Goal: Task Accomplishment & Management: Manage account settings

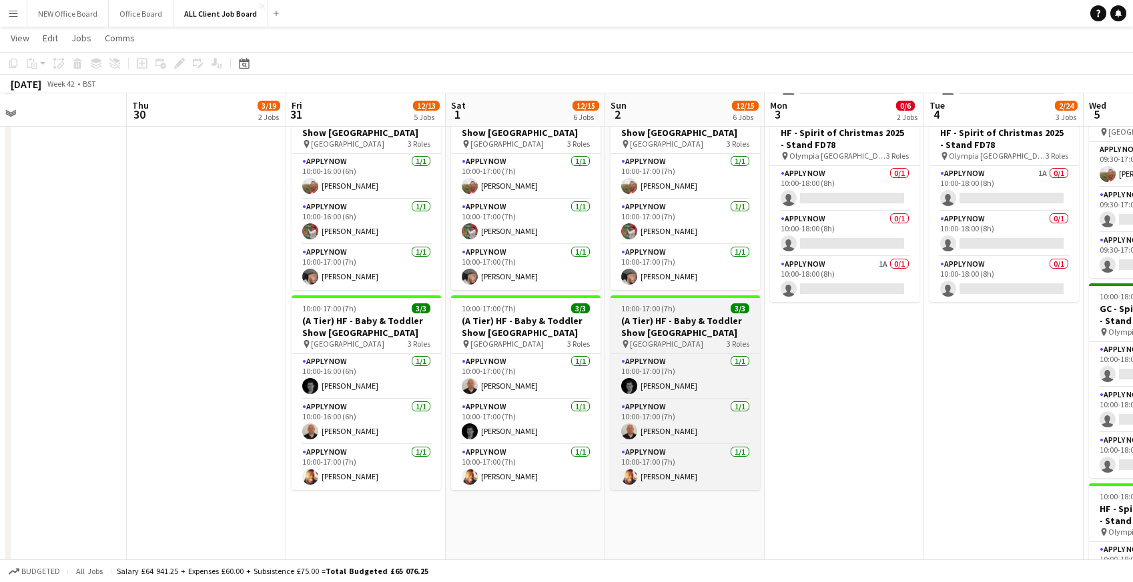
scroll to position [450, 0]
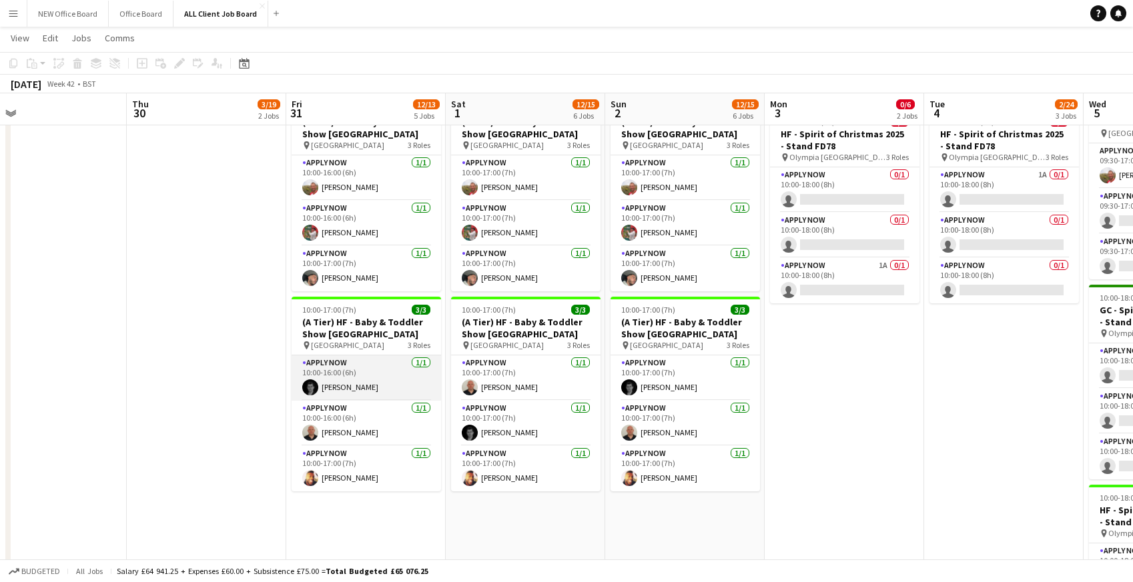
click at [342, 373] on app-card-role "APPLY NOW [DATE] 10:00-16:00 (6h) [PERSON_NAME]" at bounding box center [366, 378] width 149 height 45
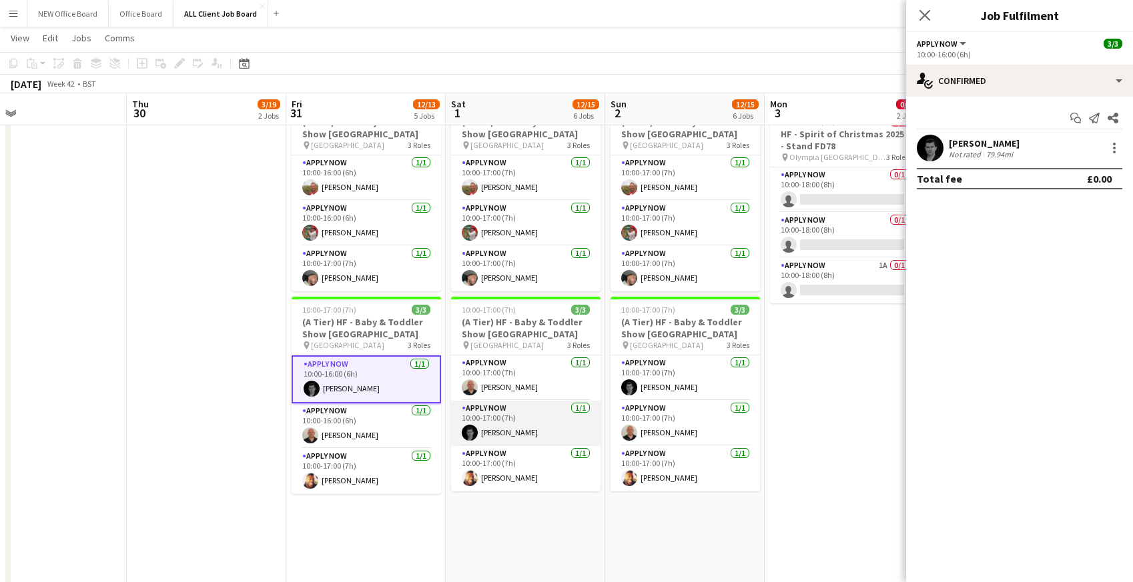
click at [524, 438] on app-card-role "APPLY NOW [DATE] 10:00-17:00 (7h) [PERSON_NAME]" at bounding box center [525, 423] width 149 height 45
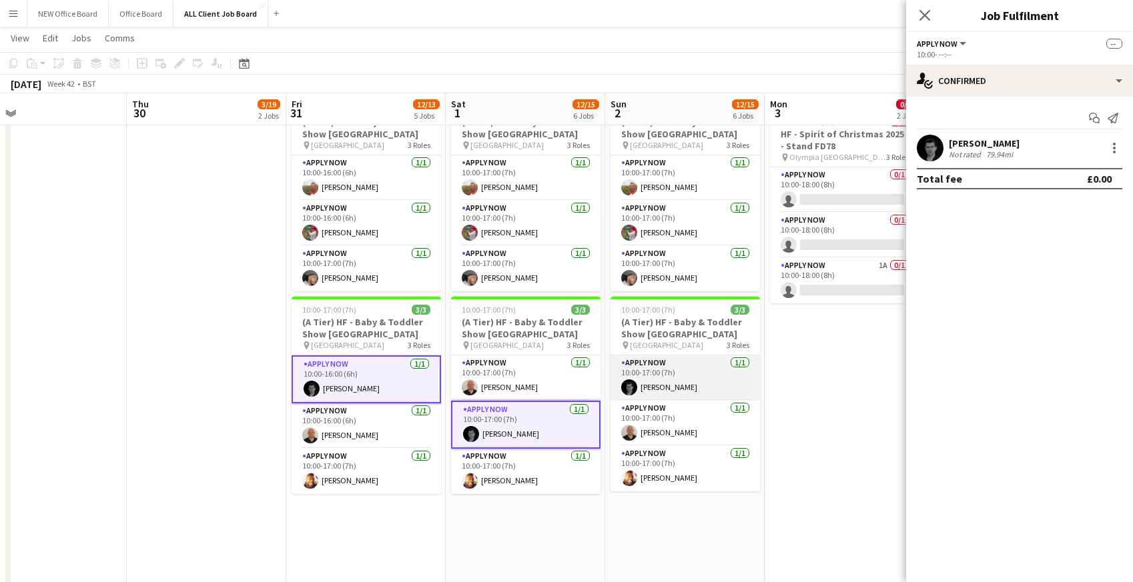
click at [661, 386] on app-card-role "APPLY NOW [DATE] 10:00-17:00 (7h) [PERSON_NAME]" at bounding box center [684, 378] width 149 height 45
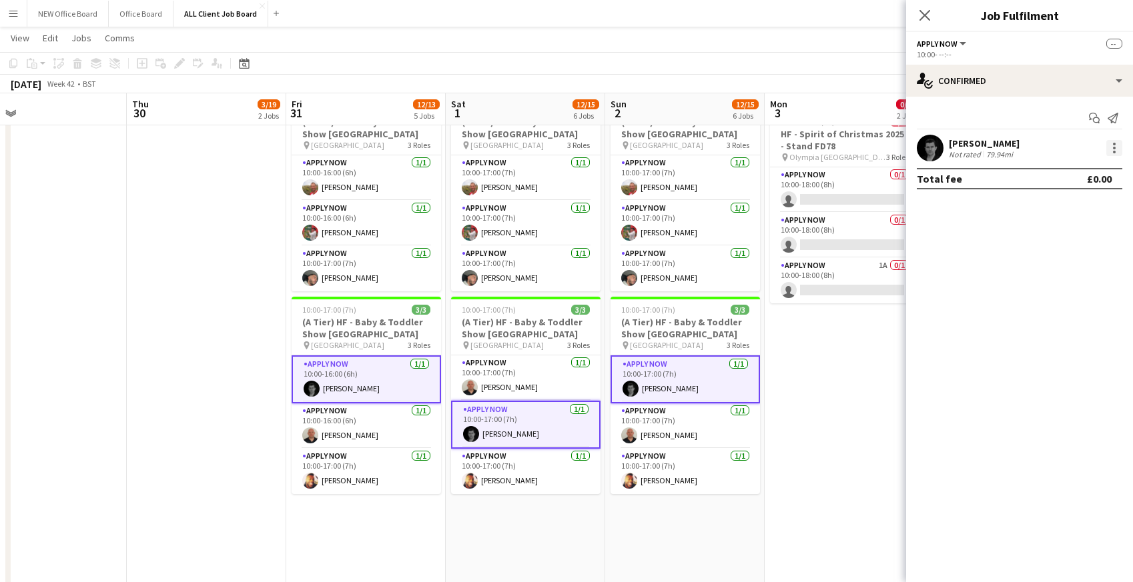
click at [1118, 147] on div at bounding box center [1114, 148] width 16 height 16
click at [1060, 271] on span "Remove" at bounding box center [1049, 268] width 40 height 11
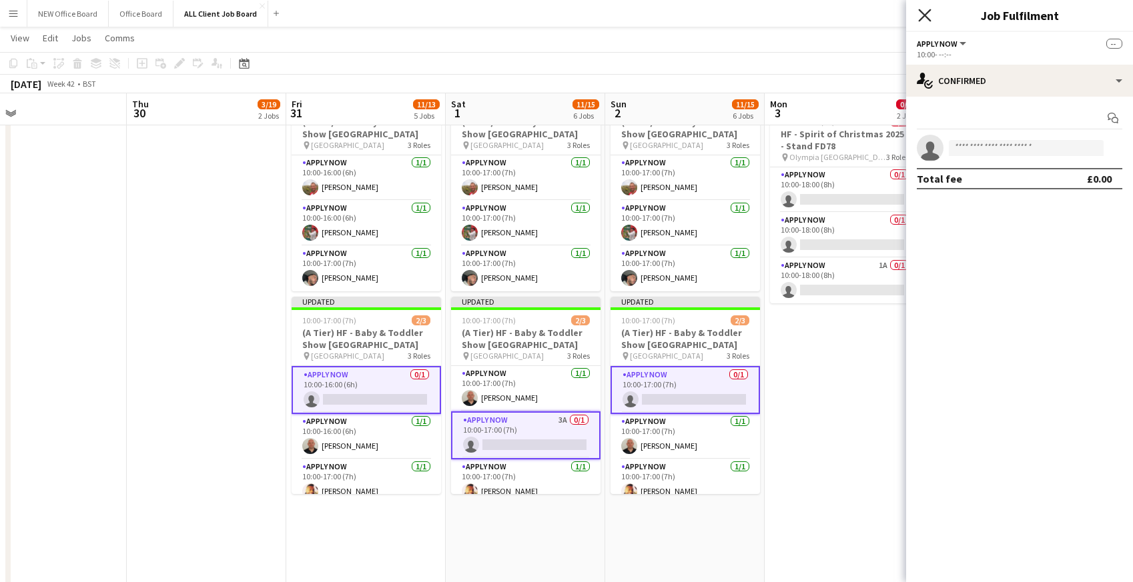
click at [925, 11] on icon "Close pop-in" at bounding box center [924, 15] width 13 height 13
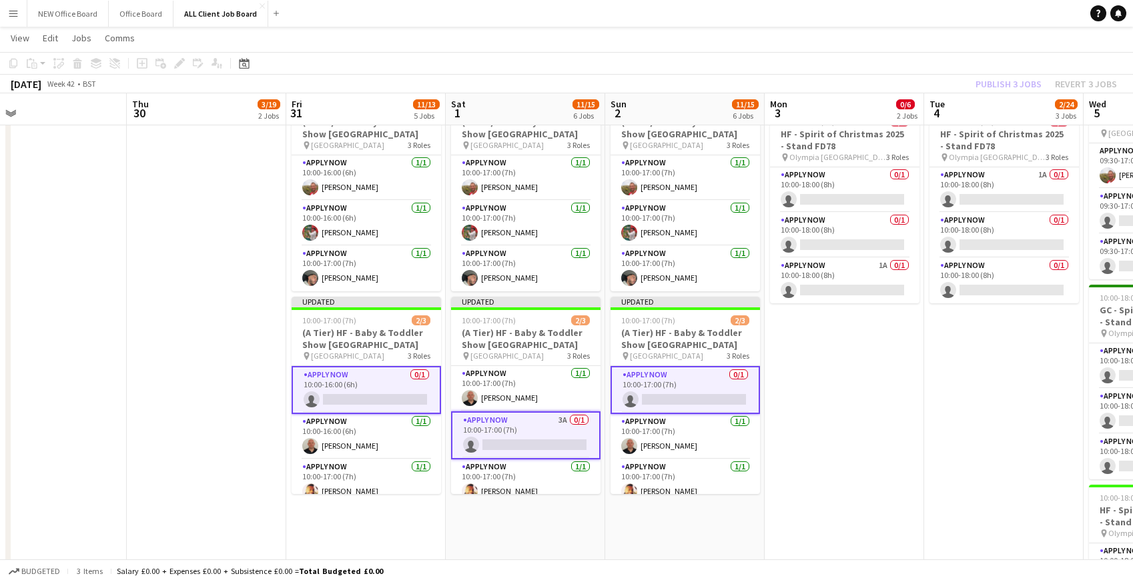
click at [915, 11] on app-navbar "Menu Boards Boards Boards All jobs Status Workforce Workforce My Workforce Recr…" at bounding box center [566, 13] width 1133 height 27
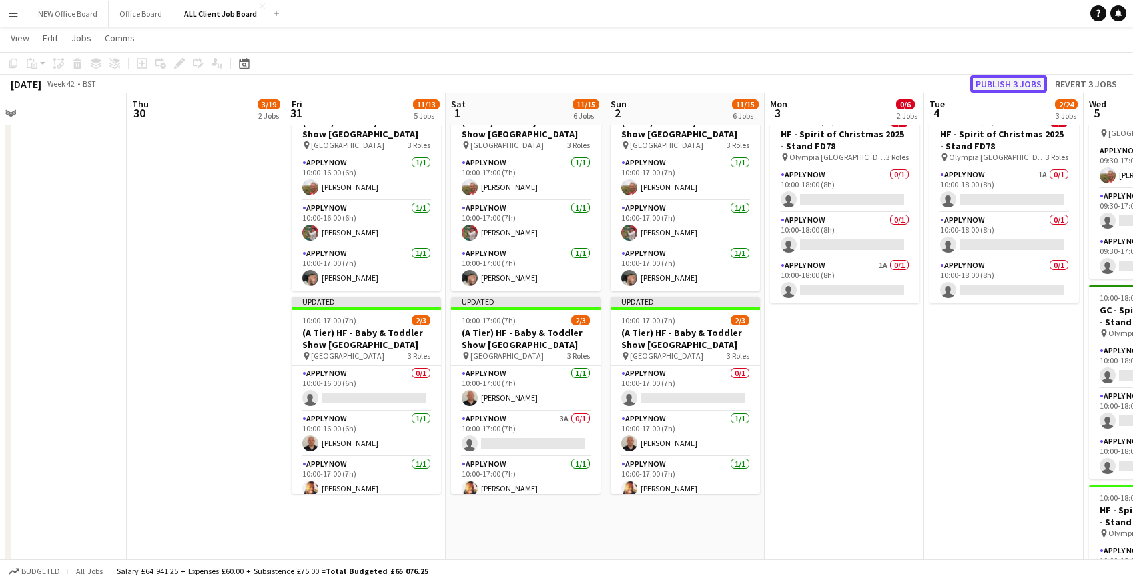
click at [988, 84] on button "Publish 3 jobs" at bounding box center [1008, 83] width 77 height 17
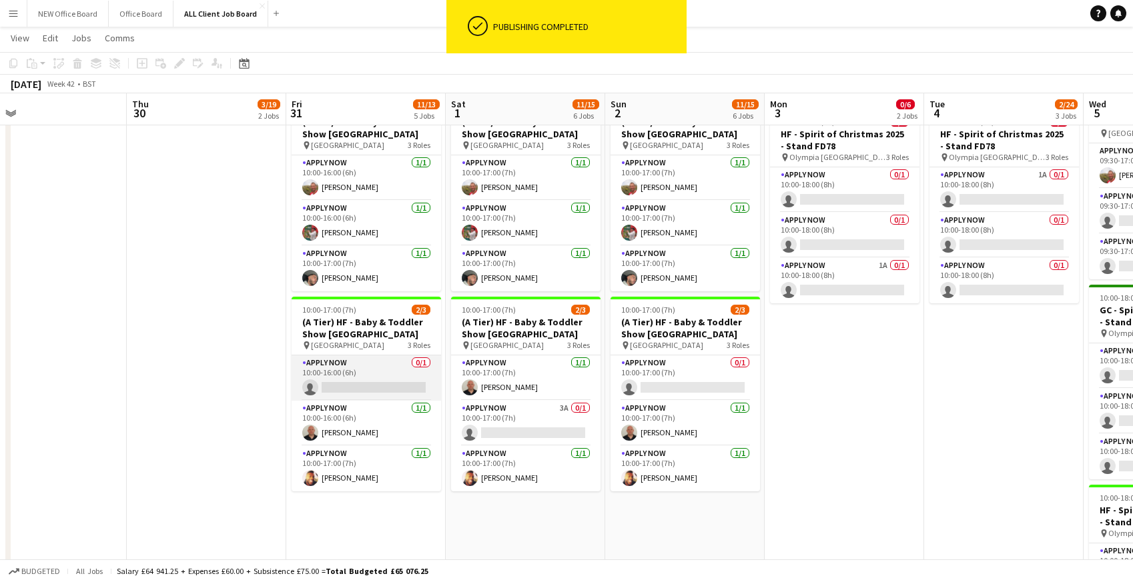
click at [338, 370] on app-card-role "APPLY NOW 0/1 10:00-16:00 (6h) single-neutral-actions" at bounding box center [366, 378] width 149 height 45
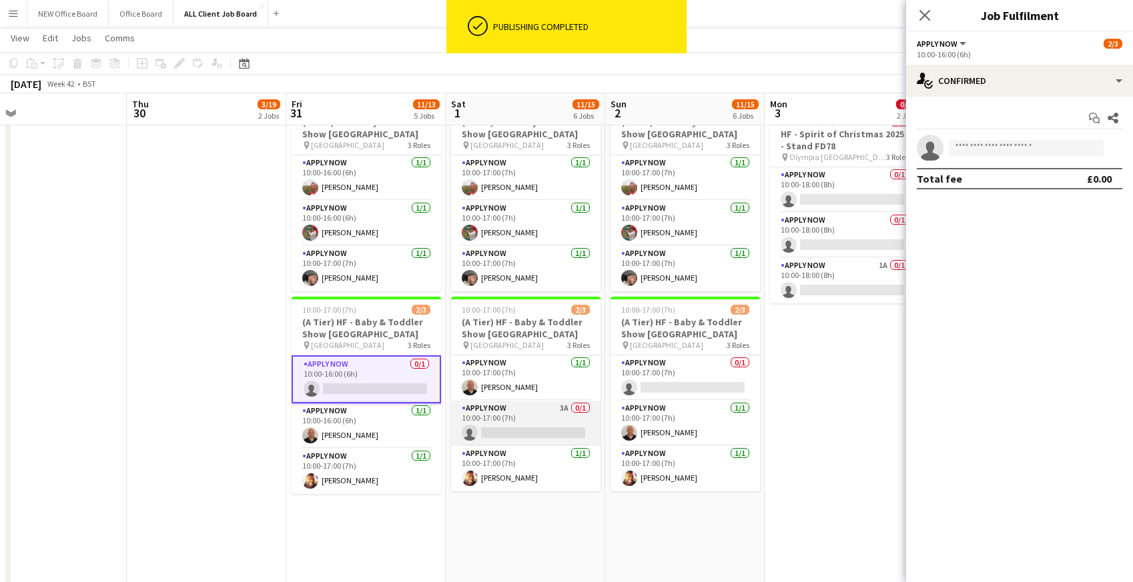
click at [504, 422] on app-card-role "APPLY NOW 3A 0/1 10:00-17:00 (7h) single-neutral-actions" at bounding box center [525, 423] width 149 height 45
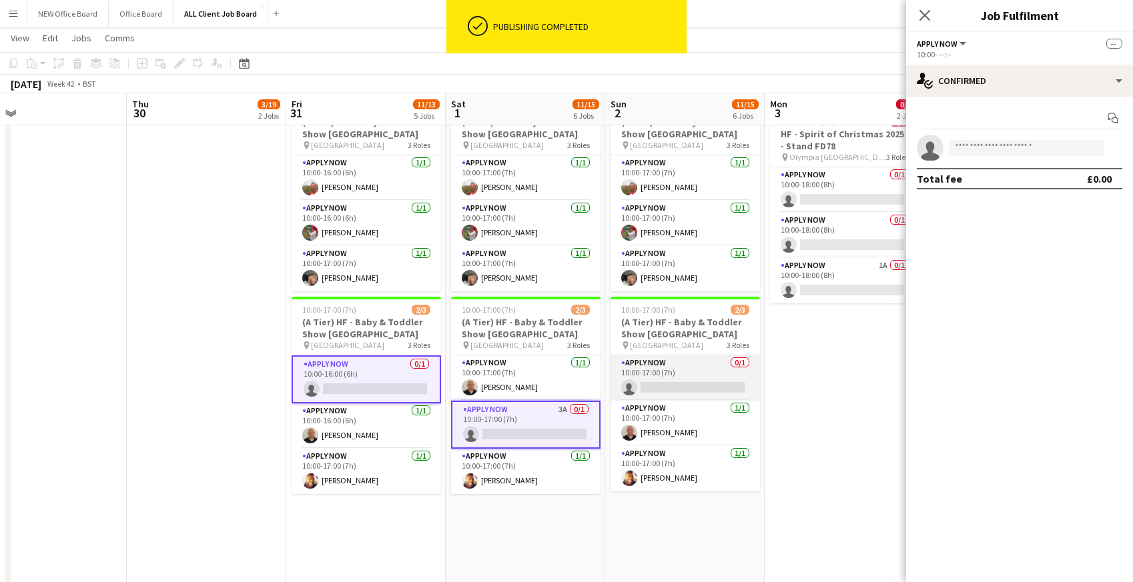
click at [668, 380] on app-card-role "APPLY NOW 0/1 10:00-17:00 (7h) single-neutral-actions" at bounding box center [684, 378] width 149 height 45
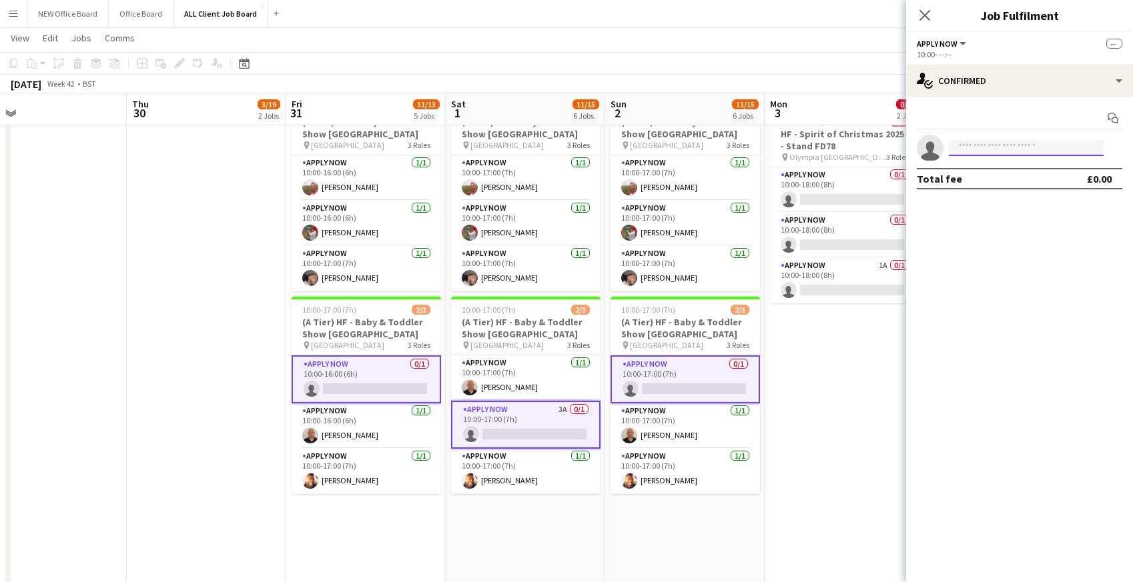
click at [1006, 149] on input at bounding box center [1026, 148] width 155 height 16
type input "****"
click at [998, 169] on span "[PERSON_NAME]" at bounding box center [997, 166] width 77 height 11
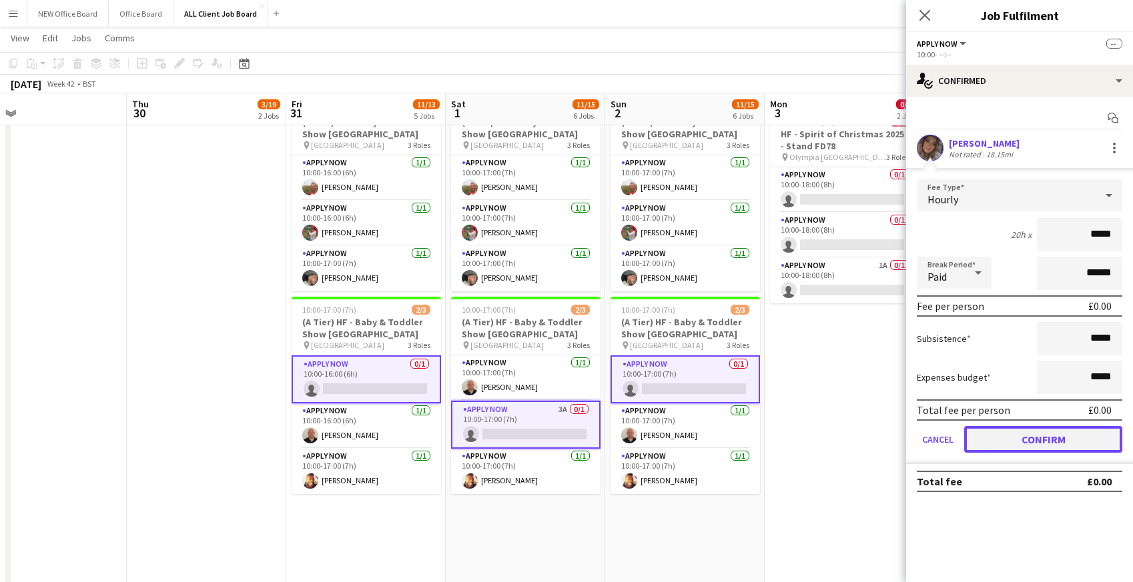
click at [995, 432] on button "Confirm" at bounding box center [1043, 439] width 158 height 27
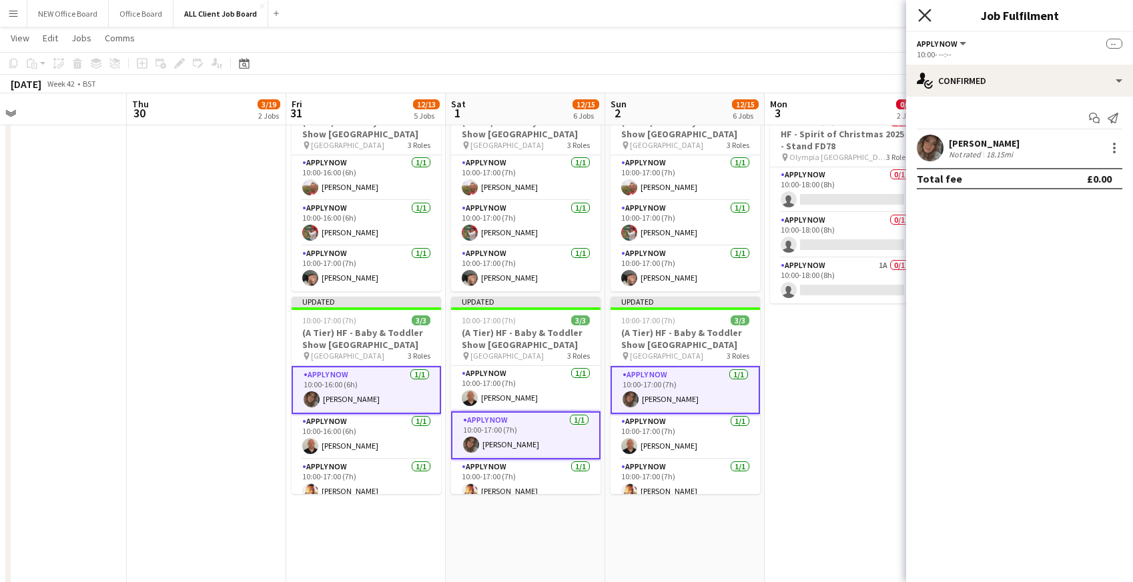
click at [927, 14] on icon at bounding box center [924, 15] width 13 height 13
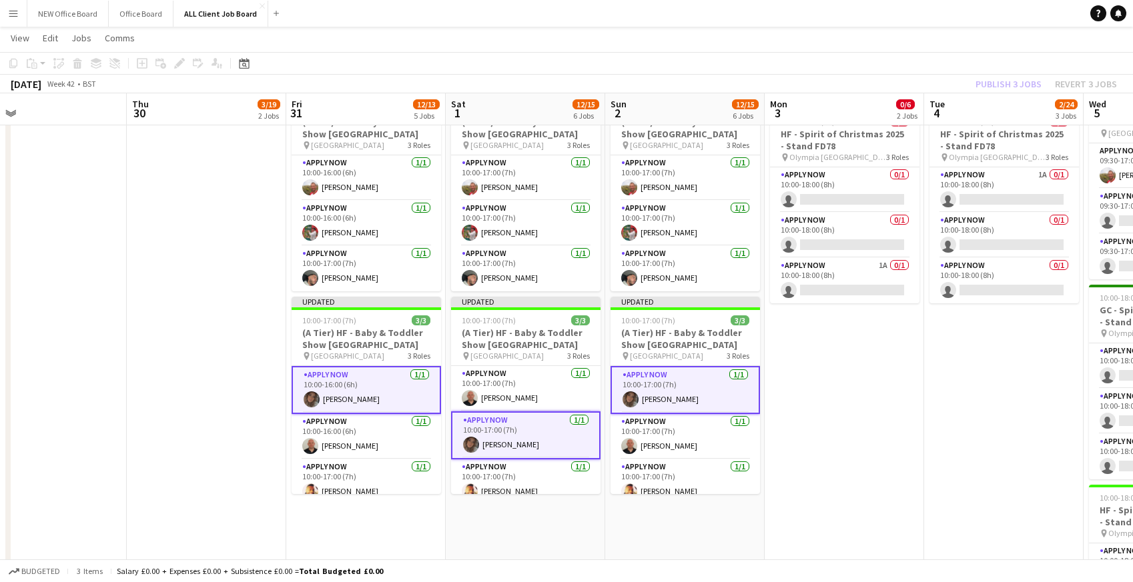
click at [900, 13] on app-navbar "Menu Boards Boards Boards All jobs Status Workforce Workforce My Workforce Recr…" at bounding box center [566, 13] width 1133 height 27
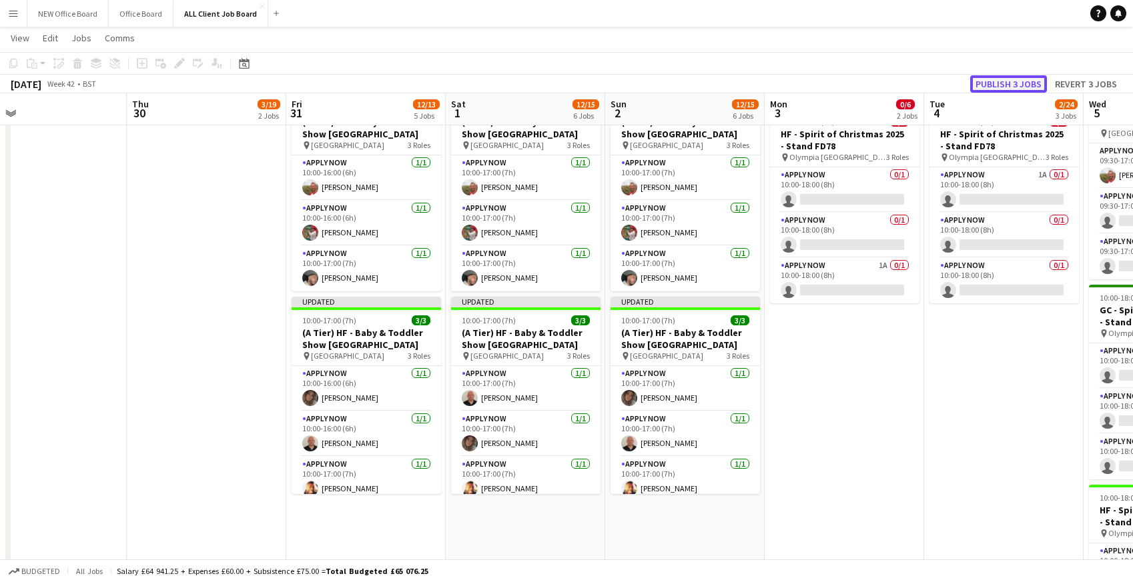
click at [987, 87] on button "Publish 3 jobs" at bounding box center [1008, 83] width 77 height 17
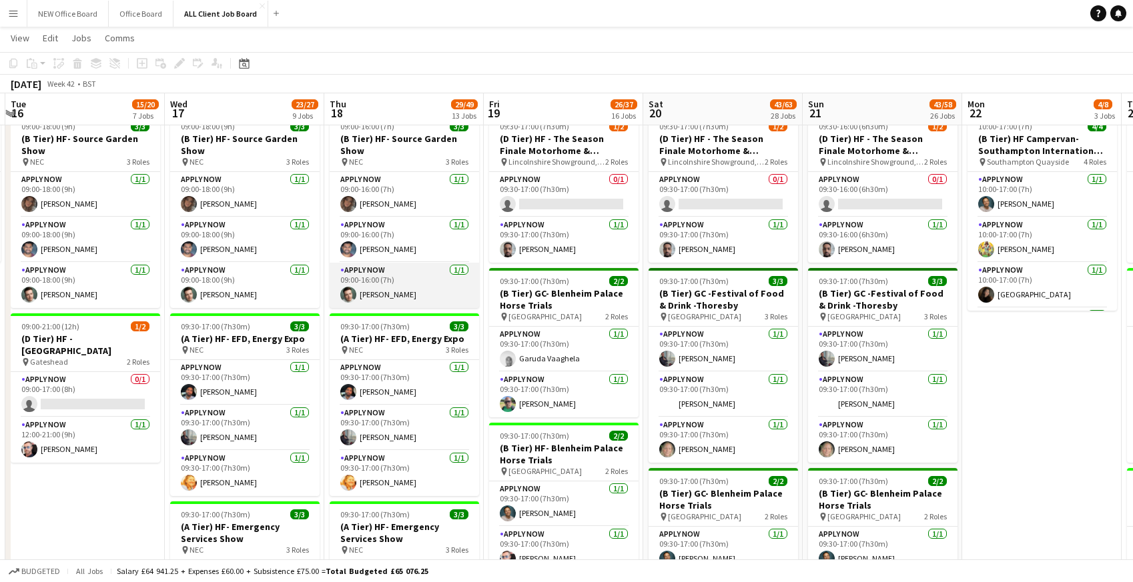
scroll to position [570, 0]
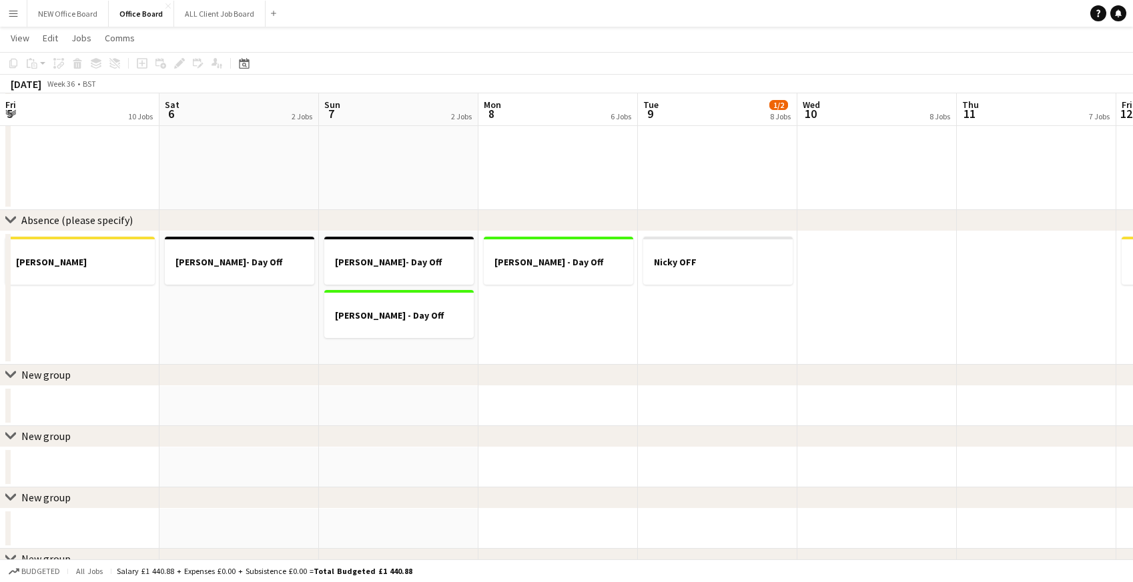
scroll to position [0, 426]
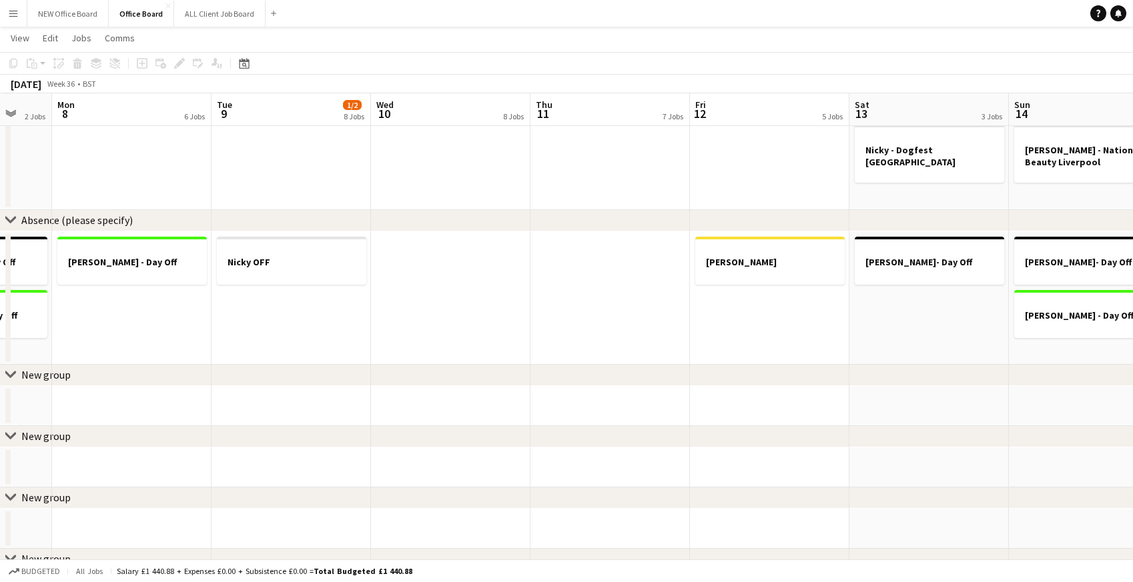
click at [15, 16] on app-icon "Menu" at bounding box center [13, 13] width 11 height 11
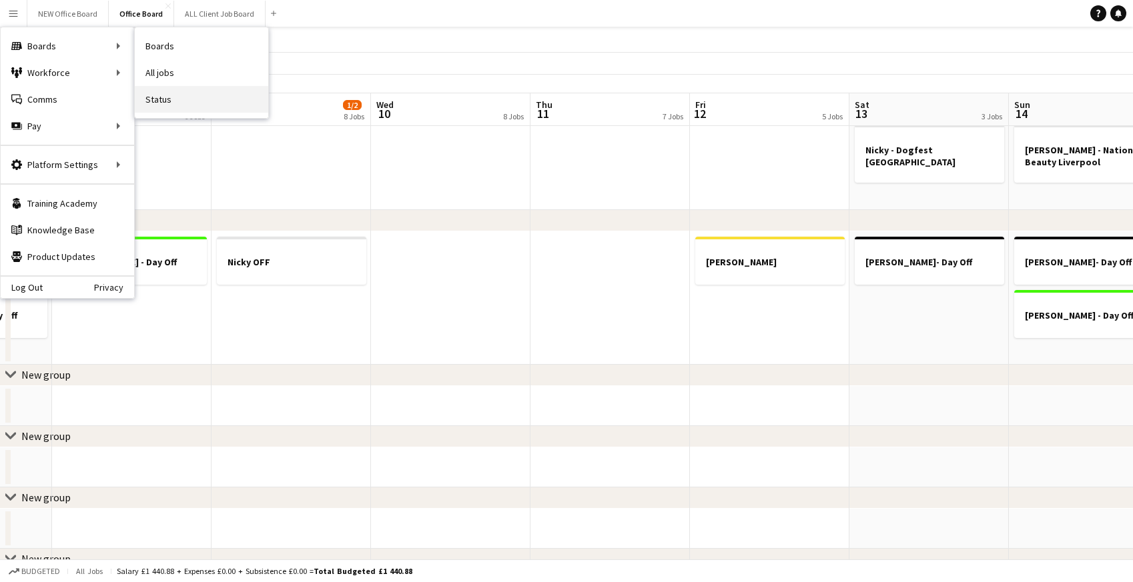
click at [163, 103] on link "Status" at bounding box center [201, 99] width 133 height 27
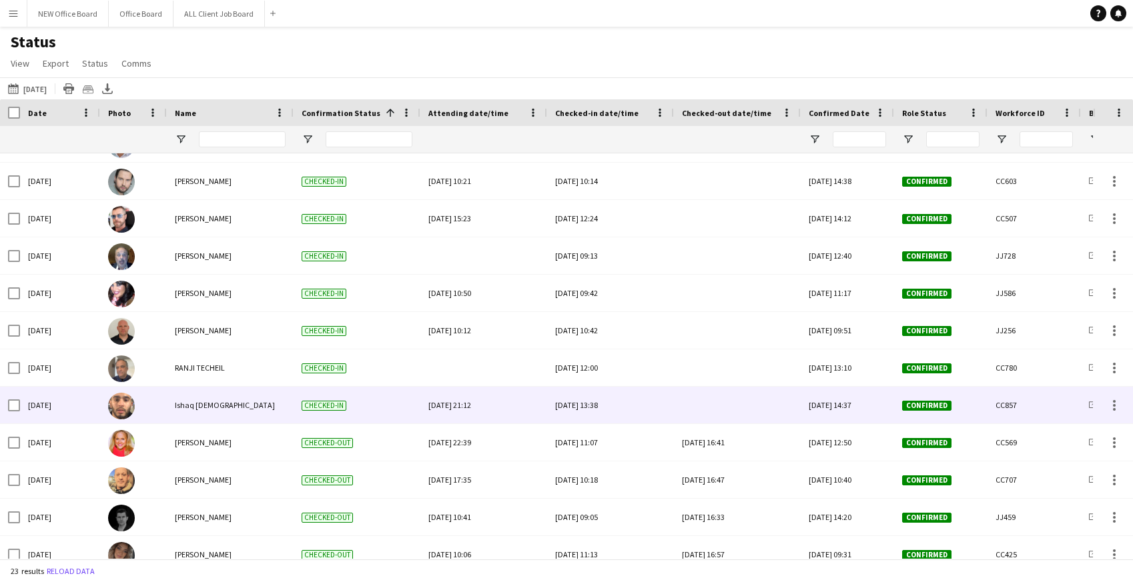
scroll to position [437, 0]
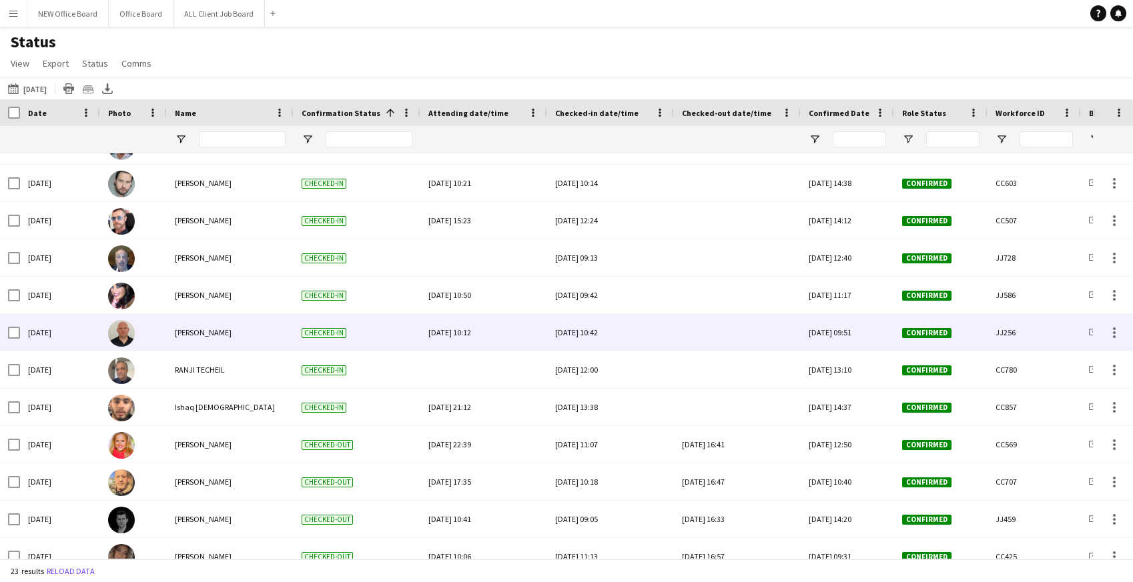
click at [721, 332] on div at bounding box center [737, 332] width 111 height 37
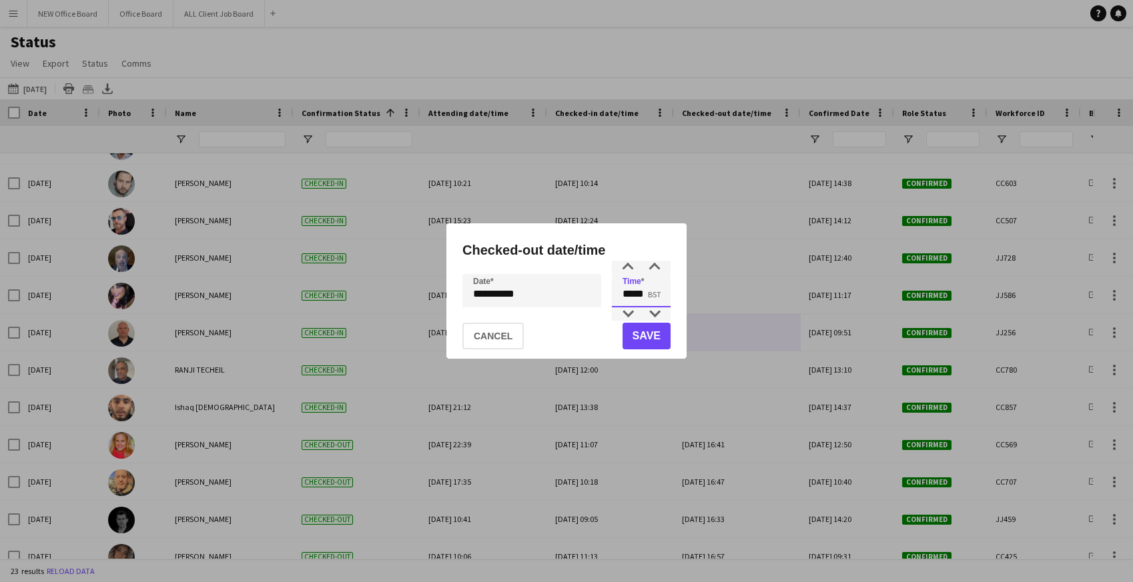
drag, startPoint x: 624, startPoint y: 293, endPoint x: 673, endPoint y: 292, distance: 49.4
click at [674, 292] on div "**********" at bounding box center [566, 290] width 240 height 135
type input "*****"
click at [646, 334] on button "Save" at bounding box center [646, 336] width 48 height 27
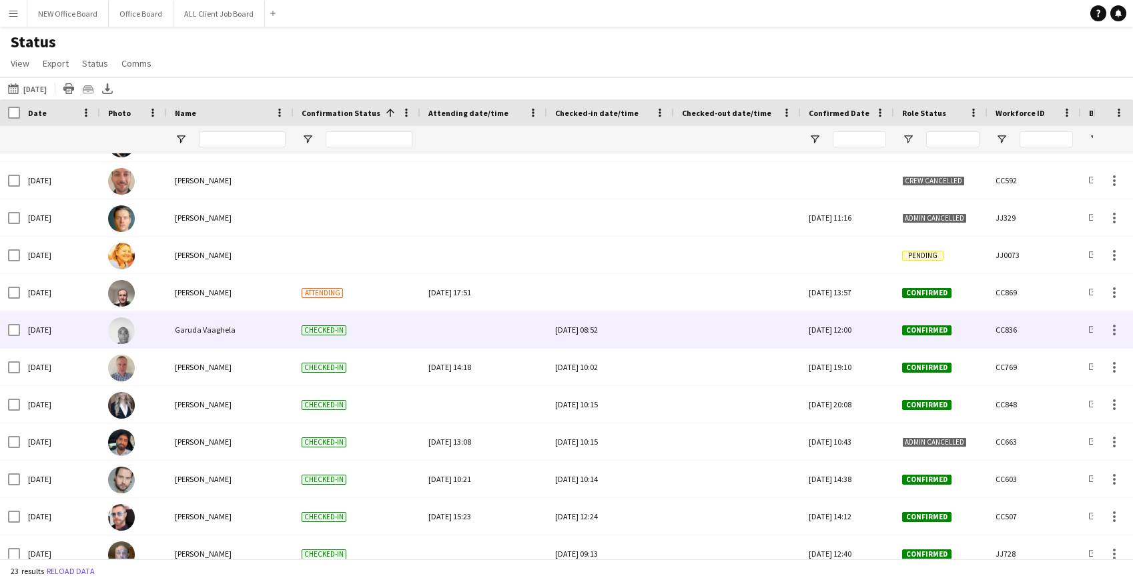
scroll to position [51, 0]
